Goal: Contribute content

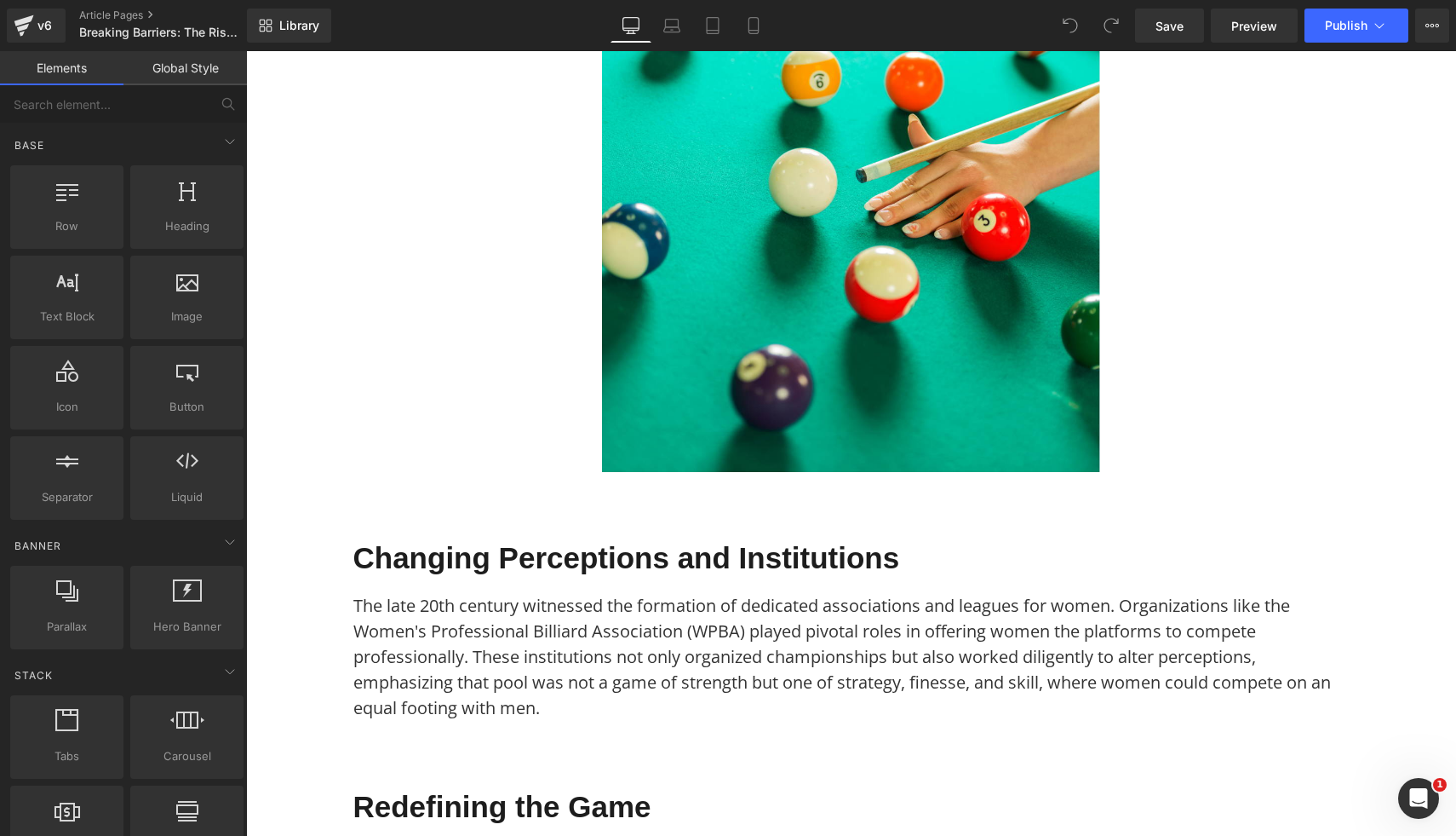
scroll to position [1077, 0]
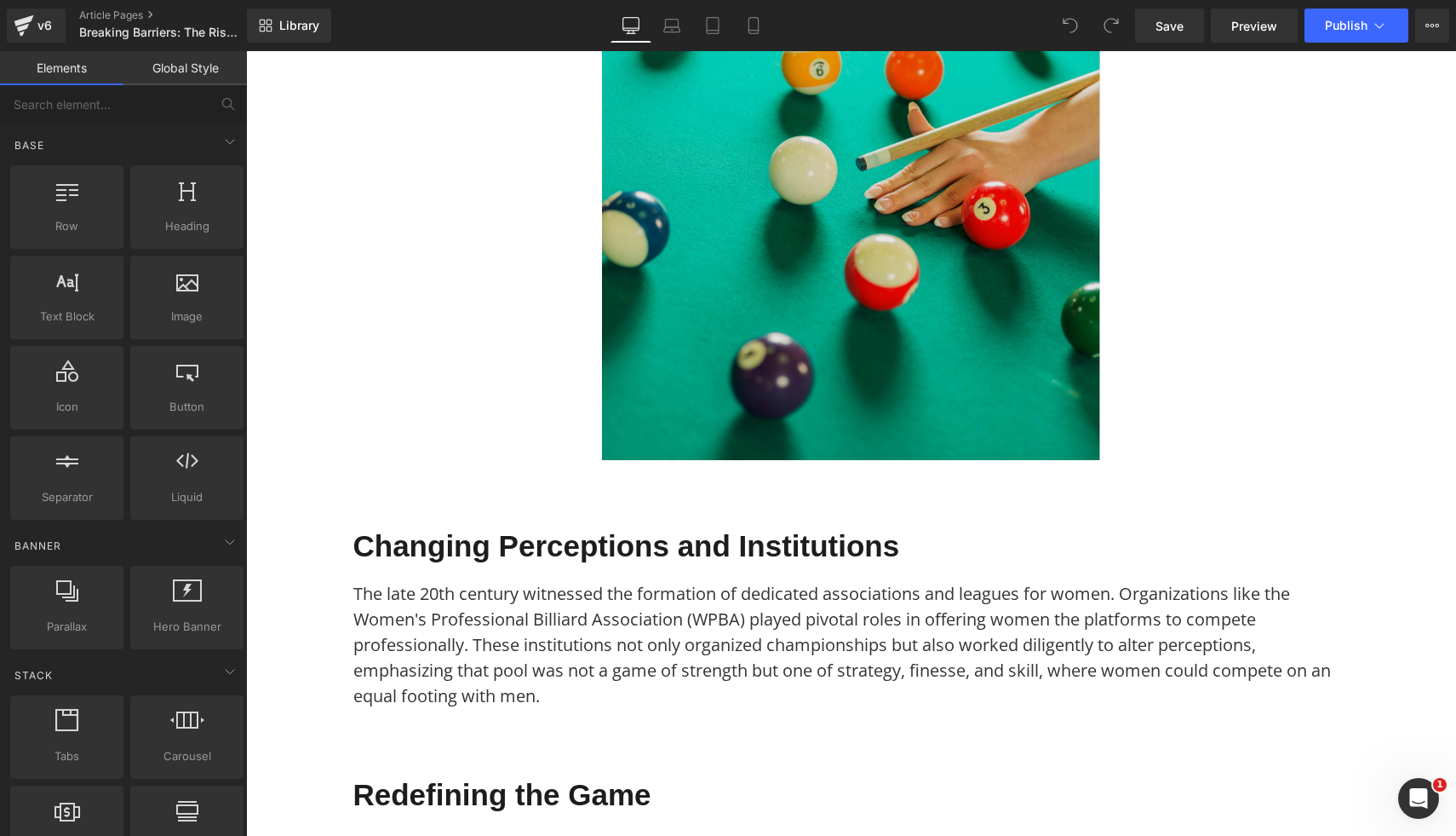
click at [765, 363] on img at bounding box center [852, 211] width 498 height 499
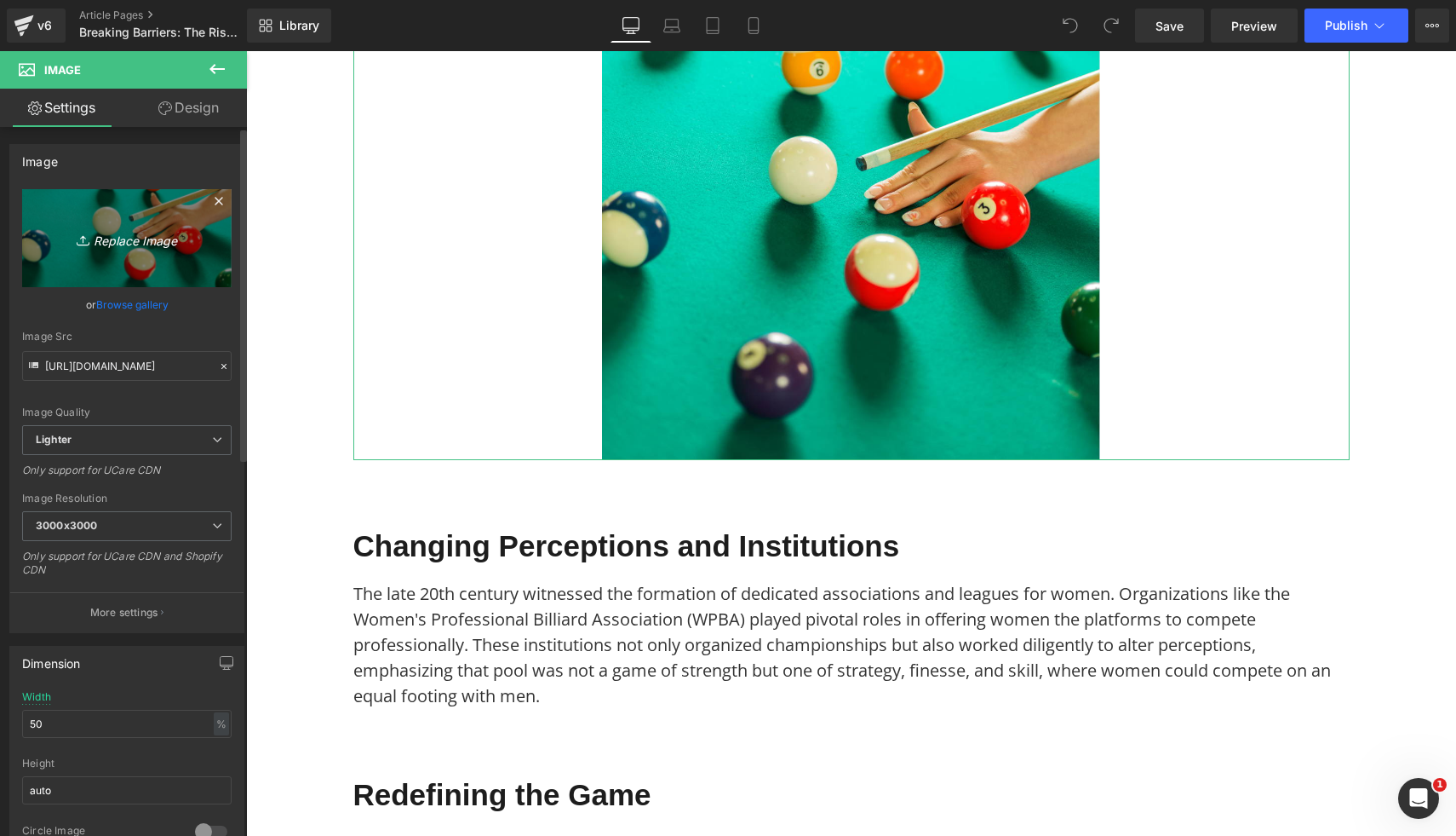
click at [159, 254] on link "Replace Image" at bounding box center [126, 238] width 209 height 98
type input "C:\fakepath\4.png"
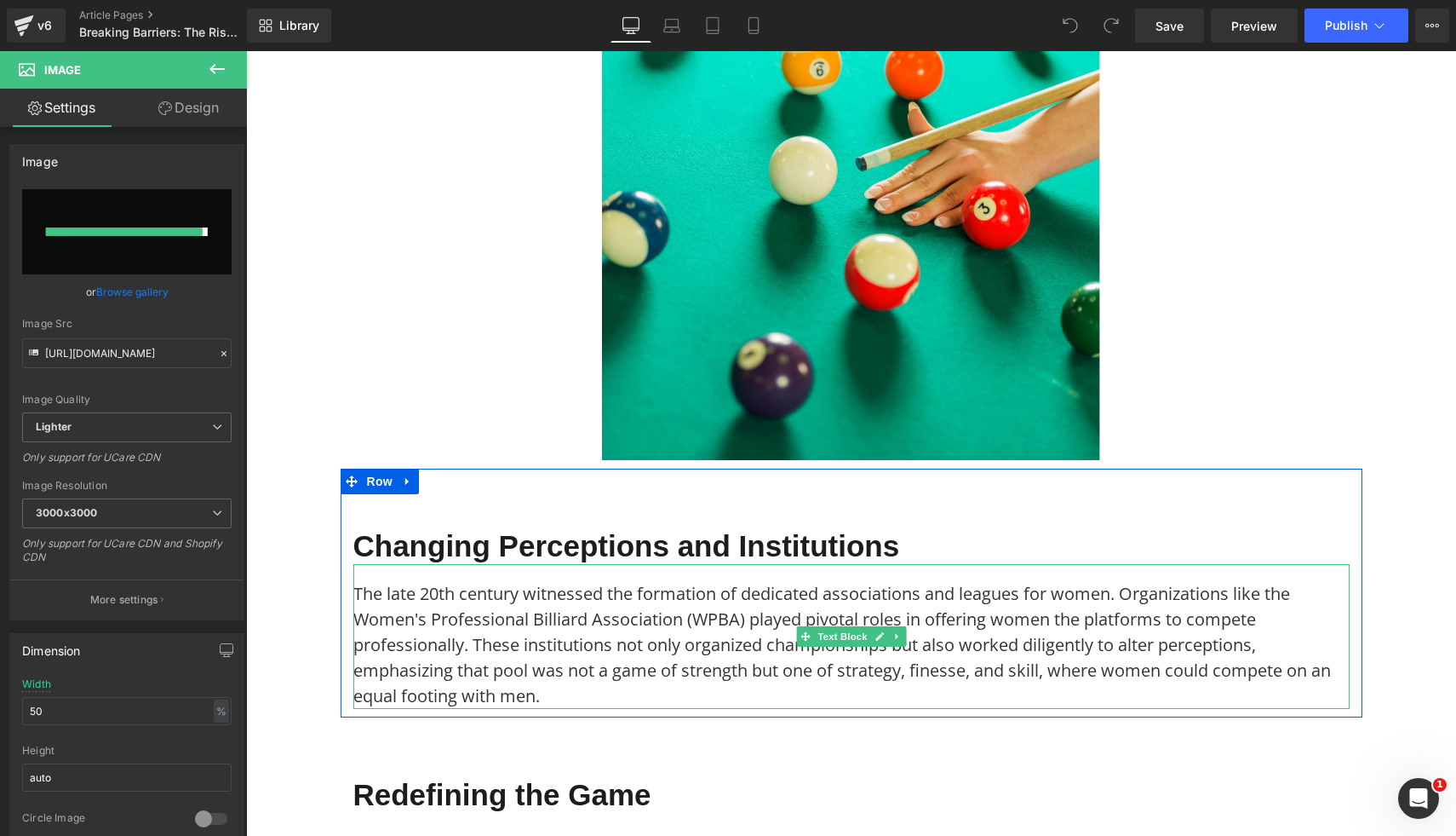
type input "[URL][DOMAIN_NAME]"
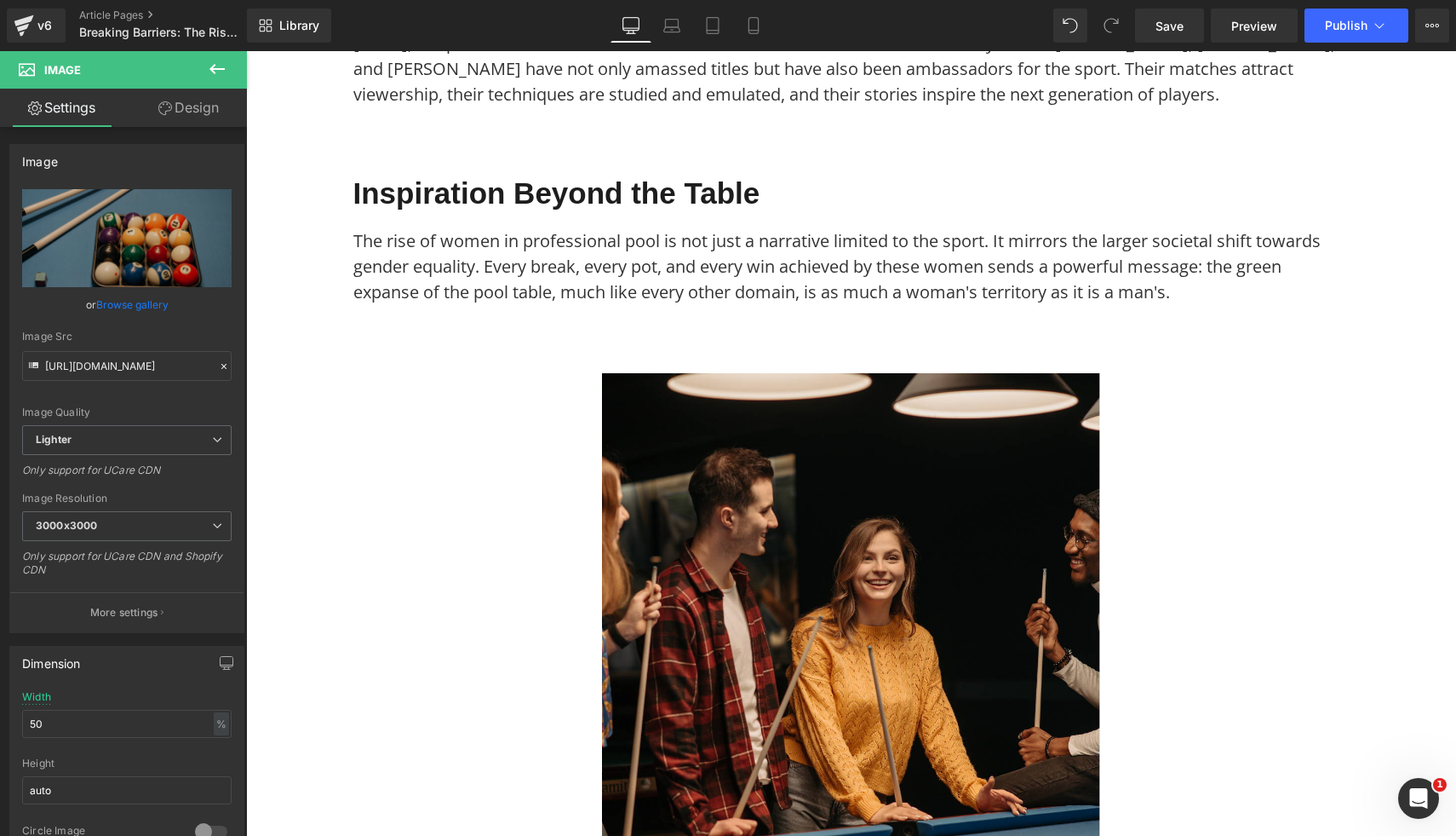
scroll to position [2328, 0]
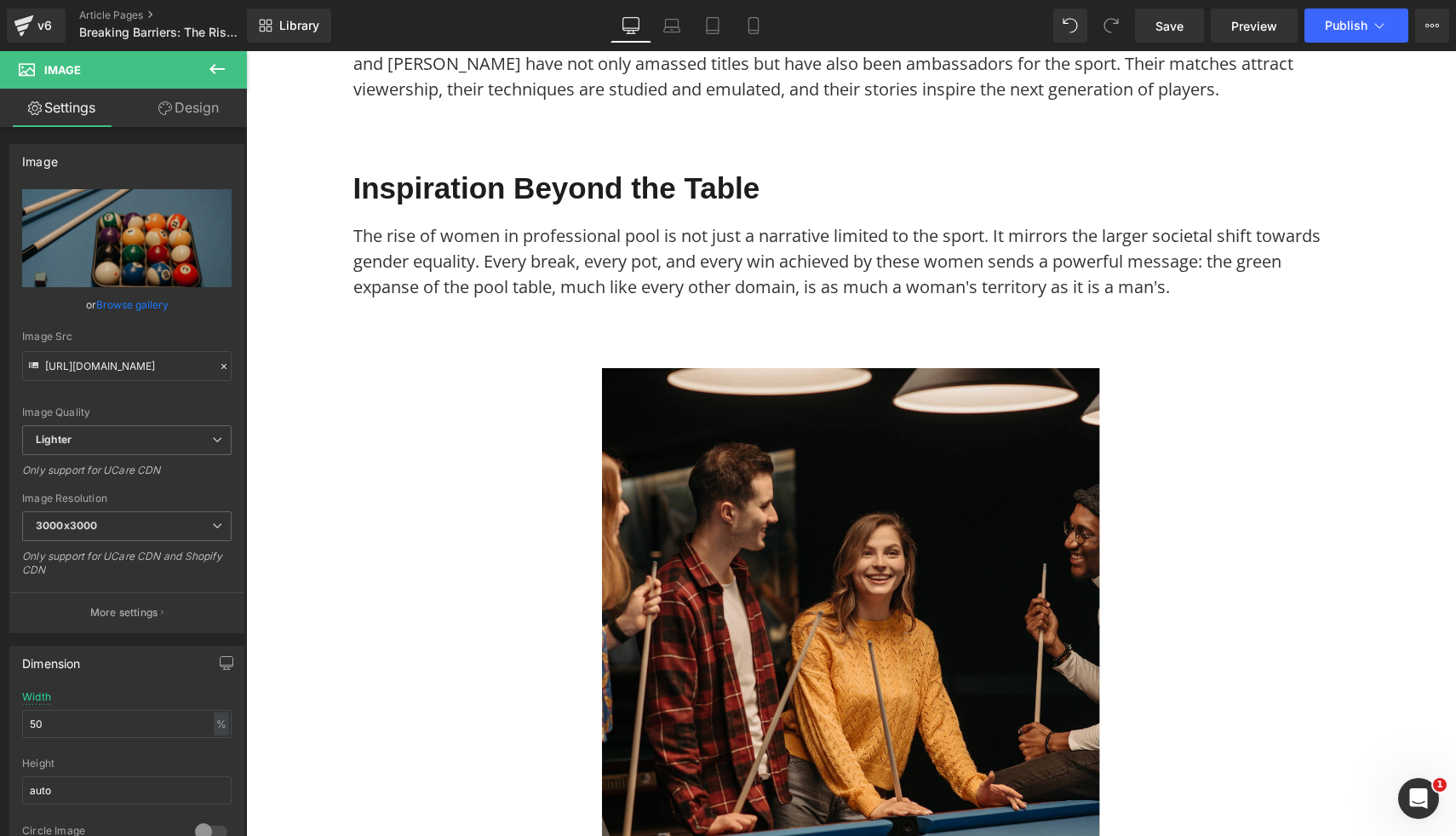
click at [1019, 584] on img at bounding box center [852, 617] width 498 height 499
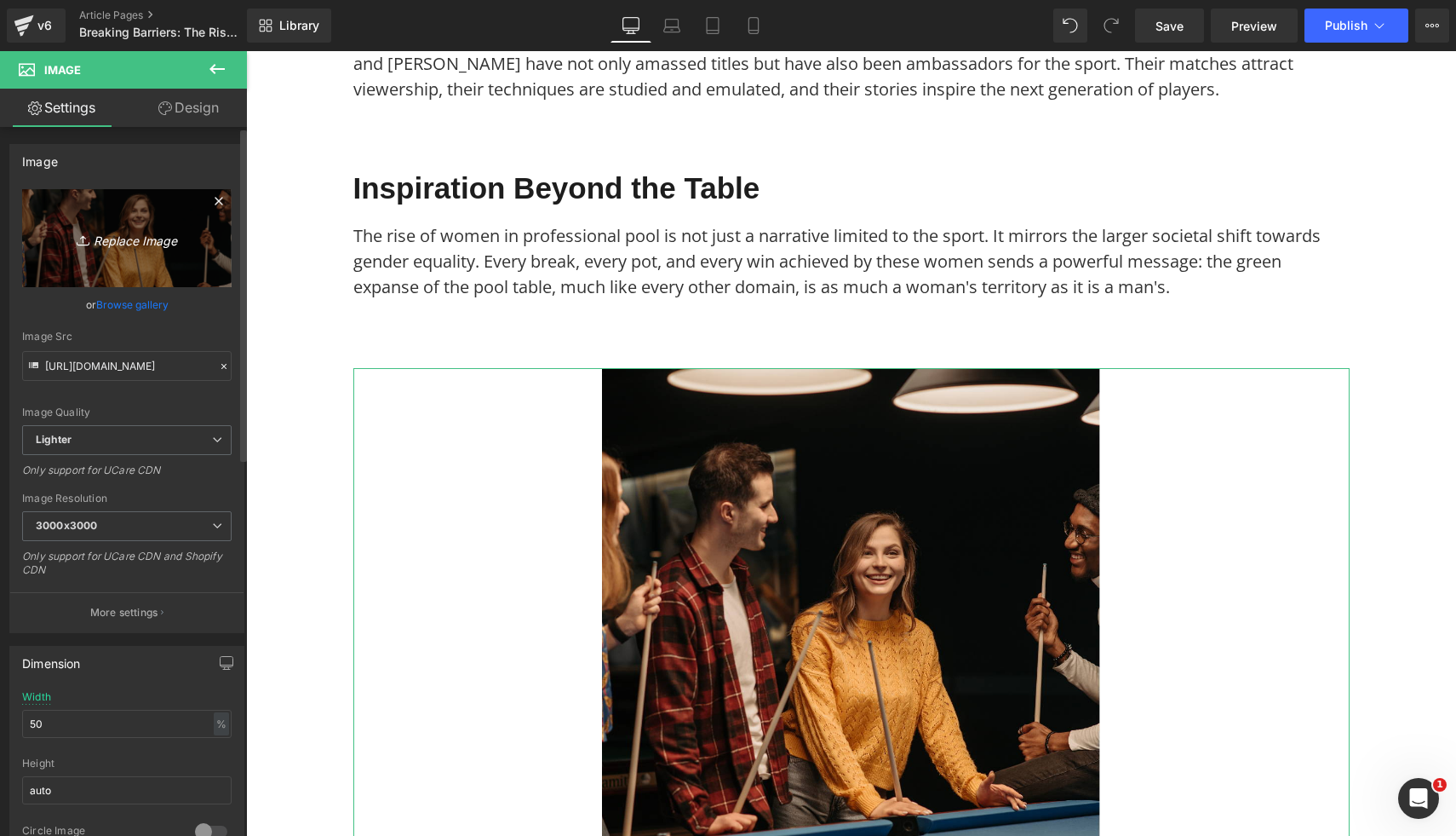
click at [144, 224] on link "Replace Image" at bounding box center [126, 238] width 209 height 98
type input "C:\fakepath\11.png"
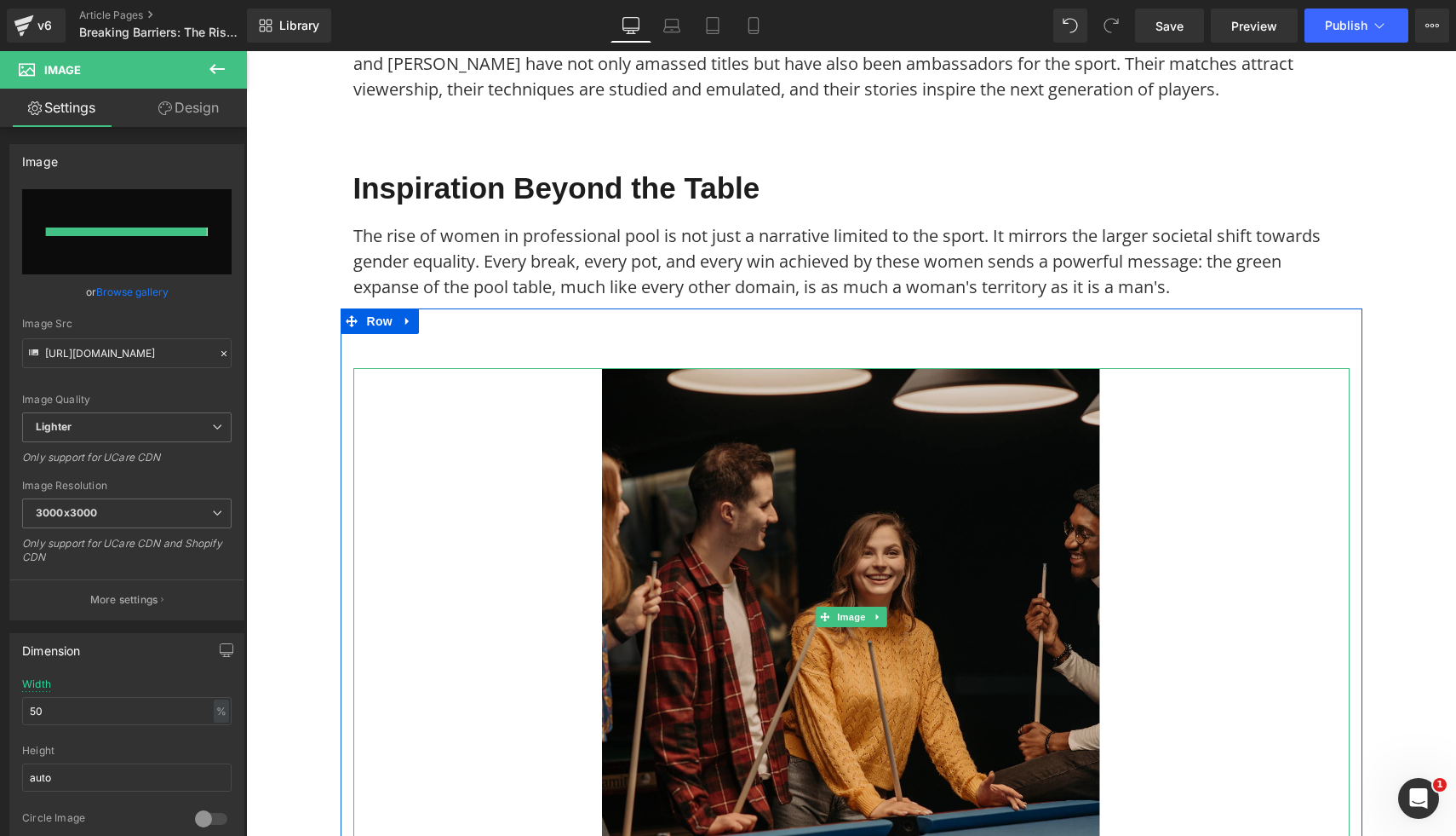
type input "[URL][DOMAIN_NAME]"
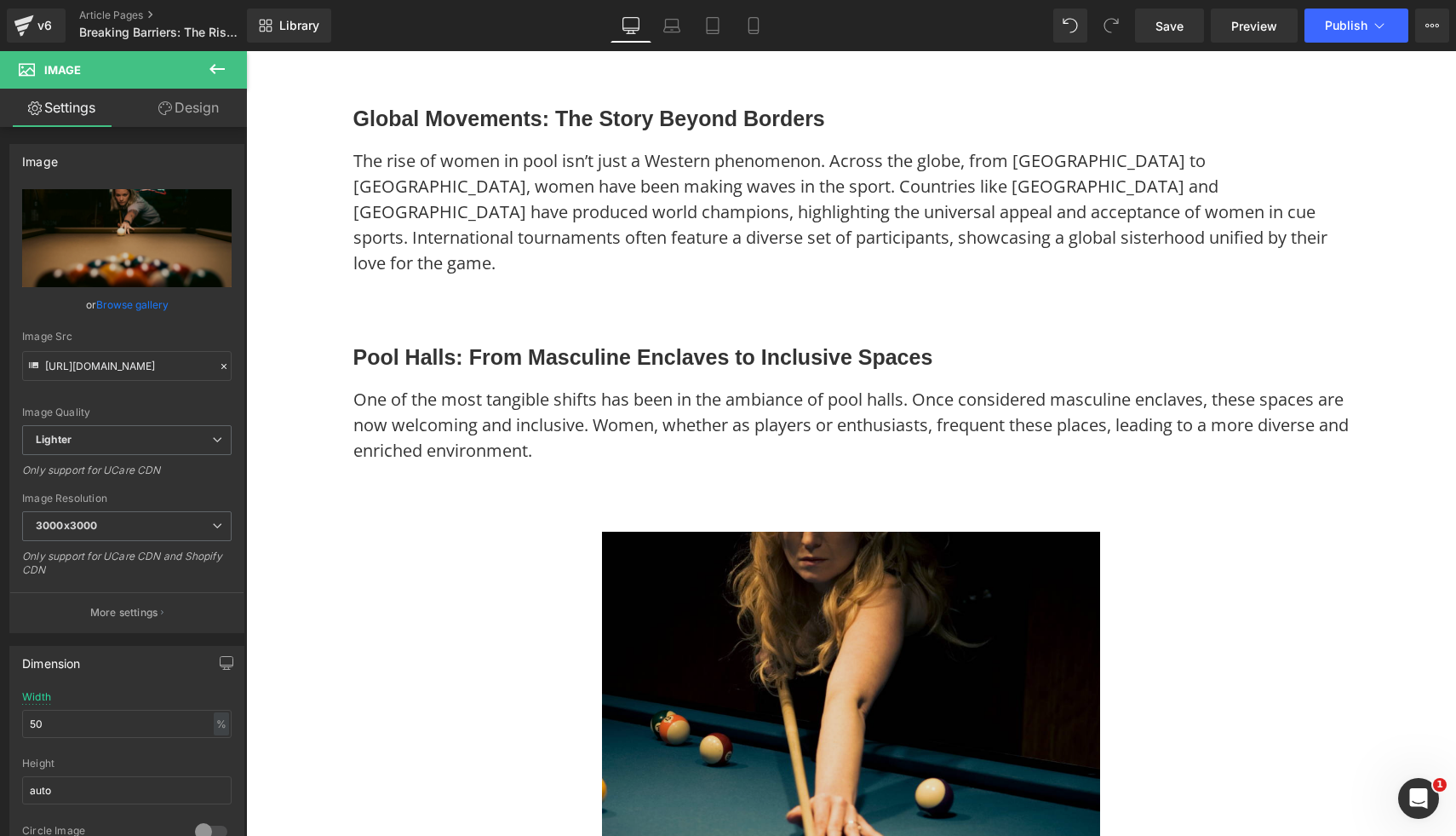
scroll to position [4524, 0]
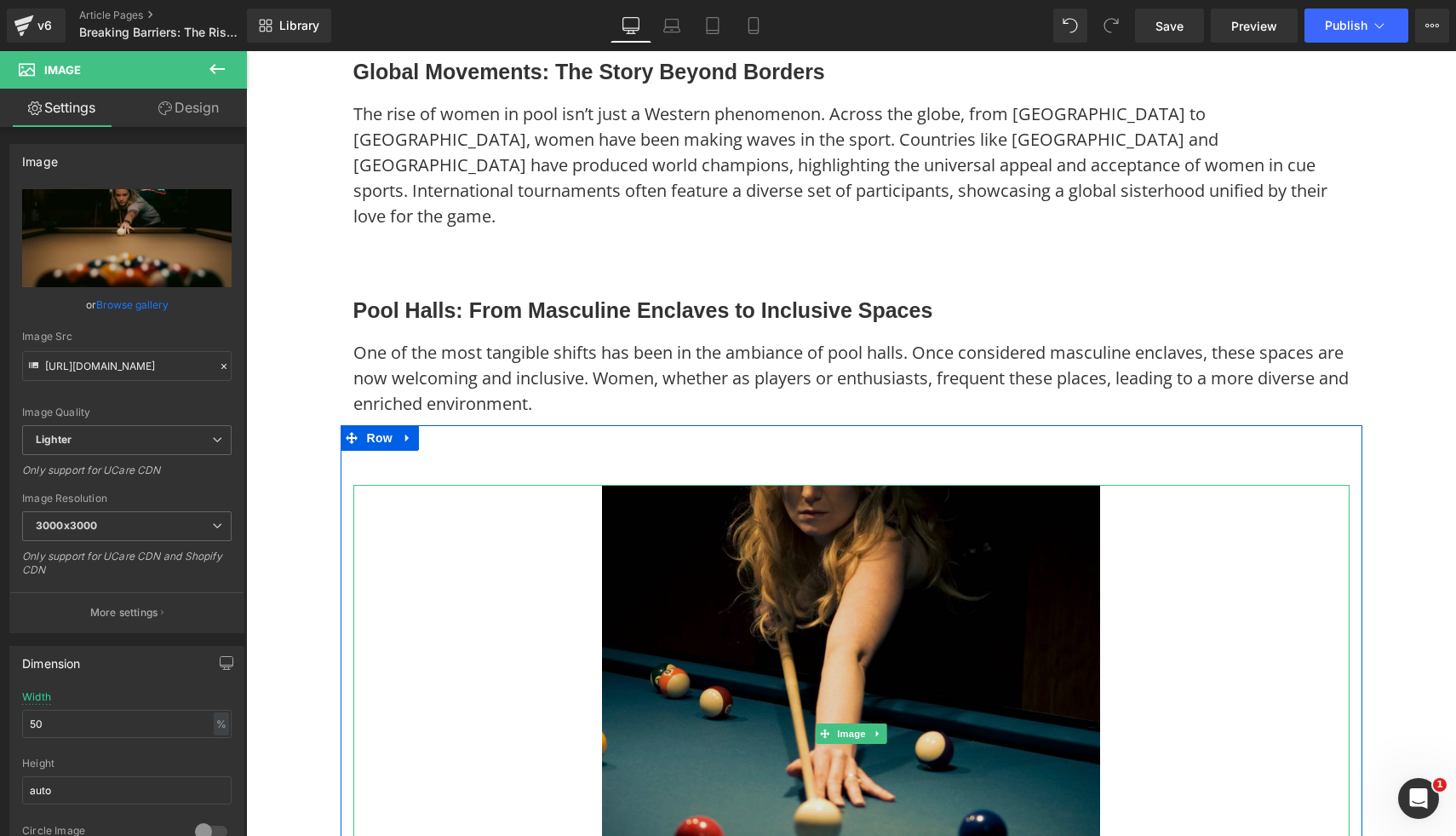
click at [838, 591] on img at bounding box center [852, 735] width 498 height 499
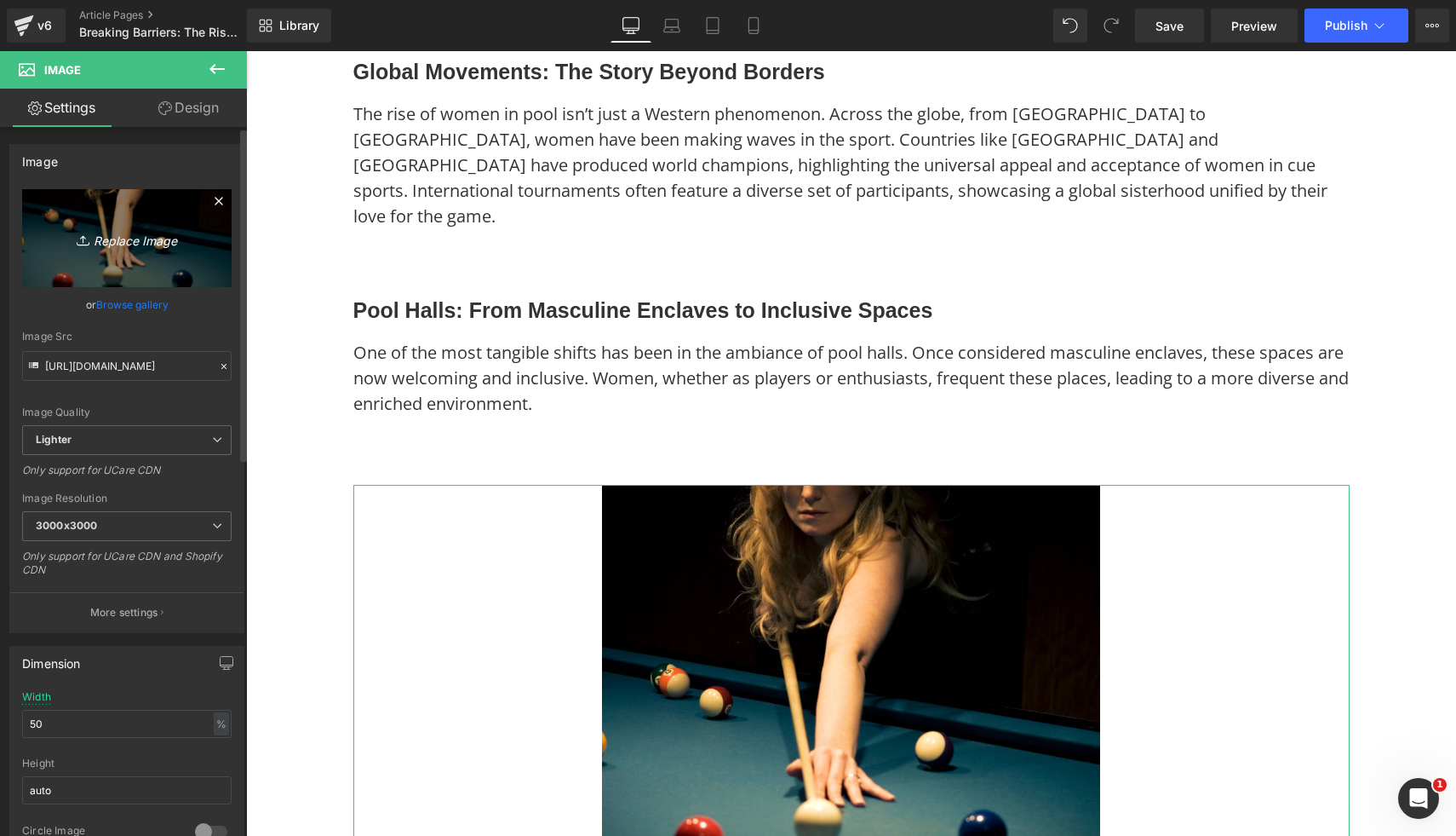
click at [170, 255] on link "Replace Image" at bounding box center [126, 238] width 209 height 98
type input "C:\fakepath\7.png"
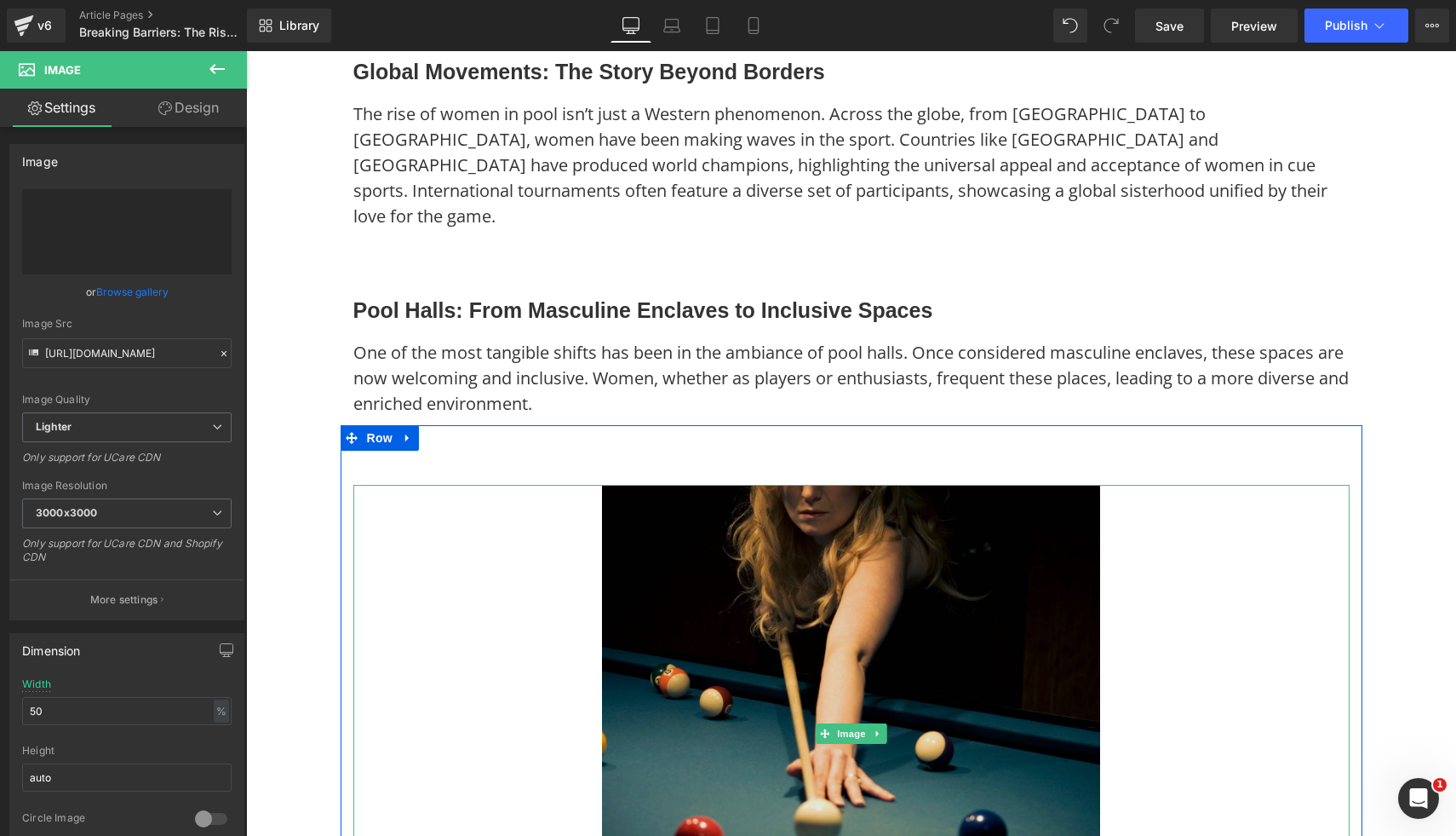
type input "[URL][DOMAIN_NAME]"
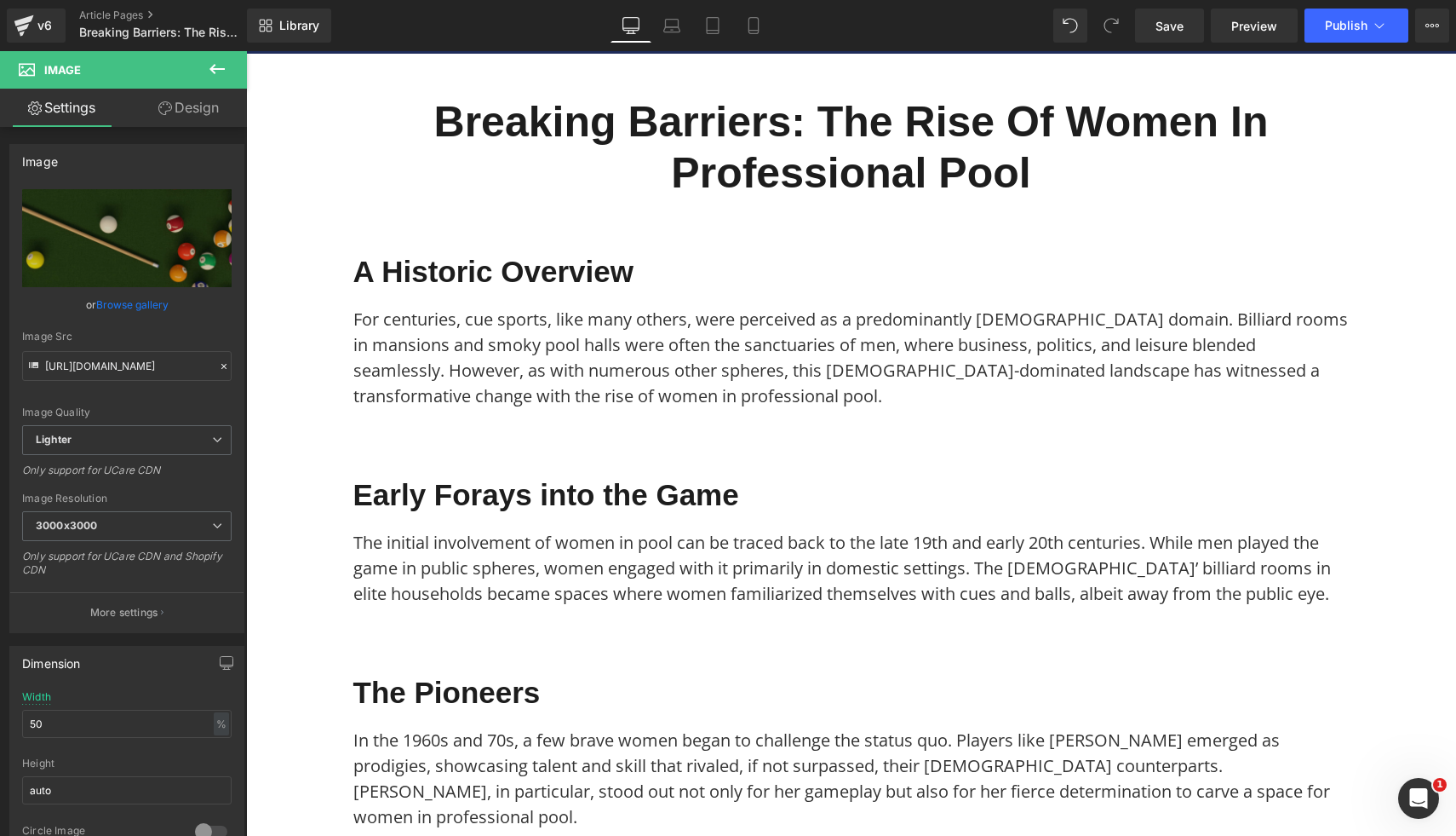
scroll to position [0, 0]
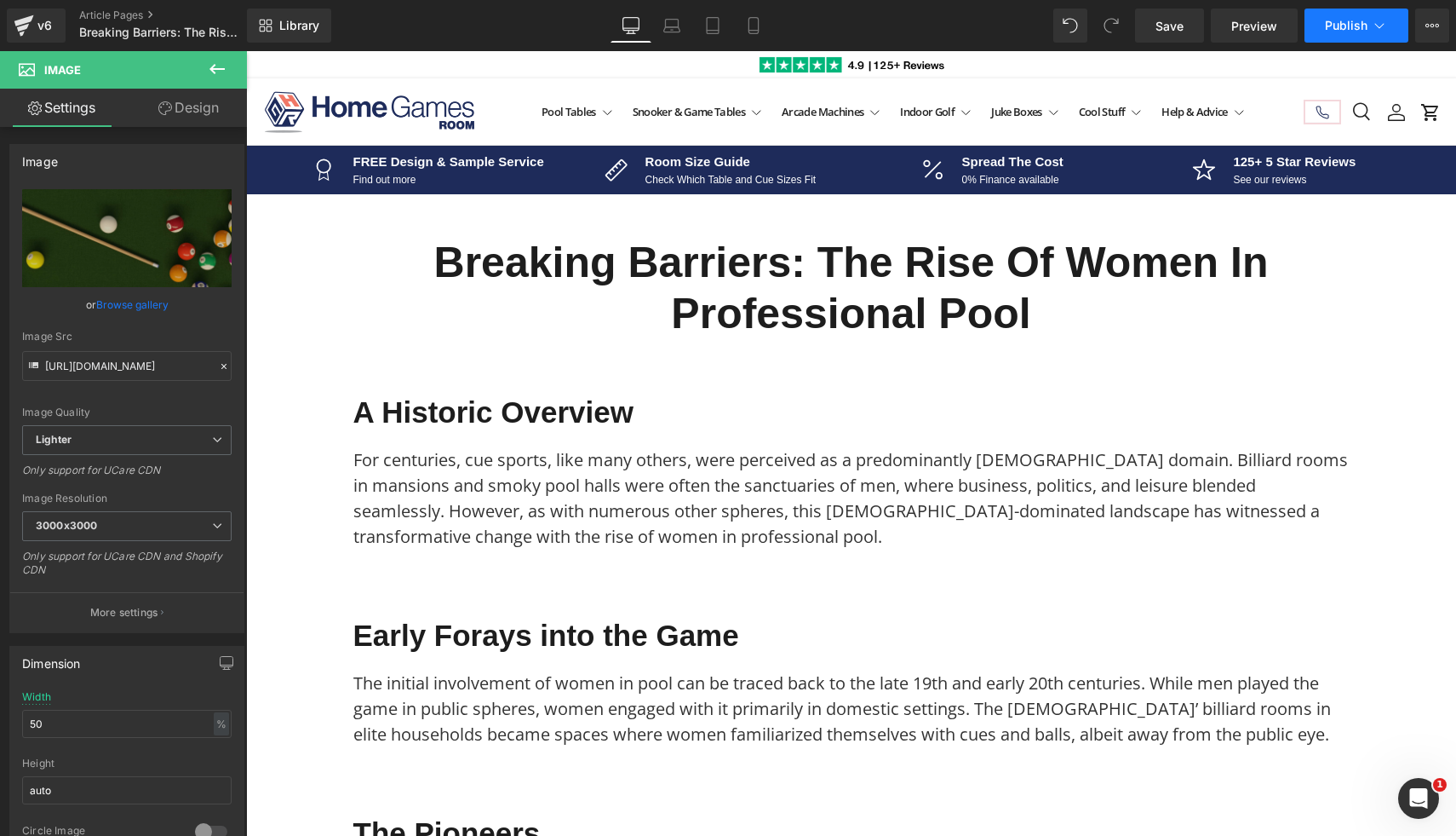
click at [1367, 17] on button "Publish" at bounding box center [1357, 26] width 104 height 34
